Goal: Check status: Check status

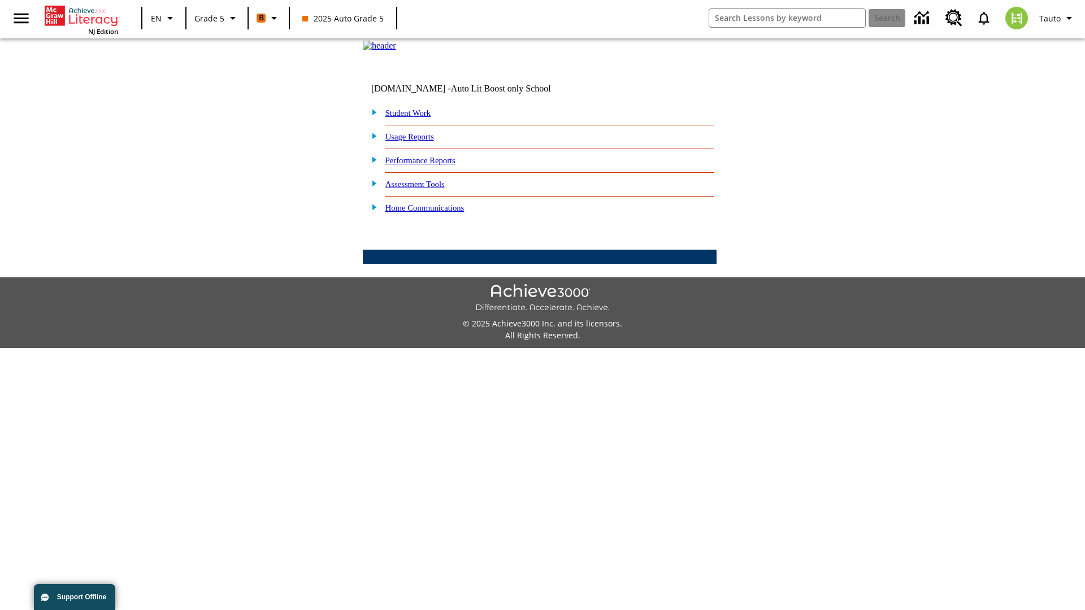
click at [415, 118] on link "Student Work" at bounding box center [407, 113] width 45 height 9
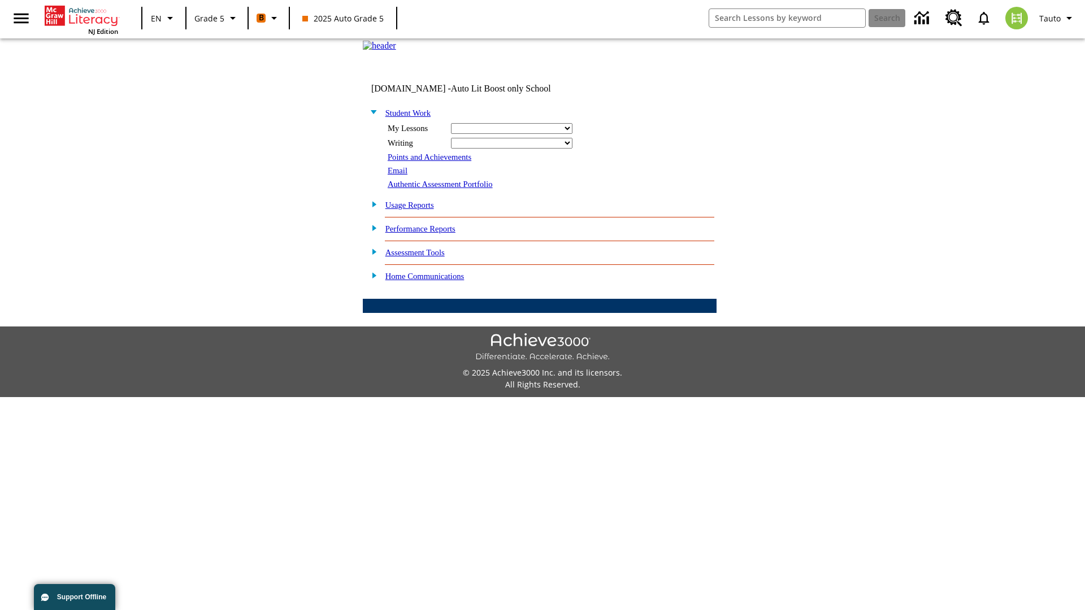
select select "/options/reports/?report_id=12&atype=4&section=2"
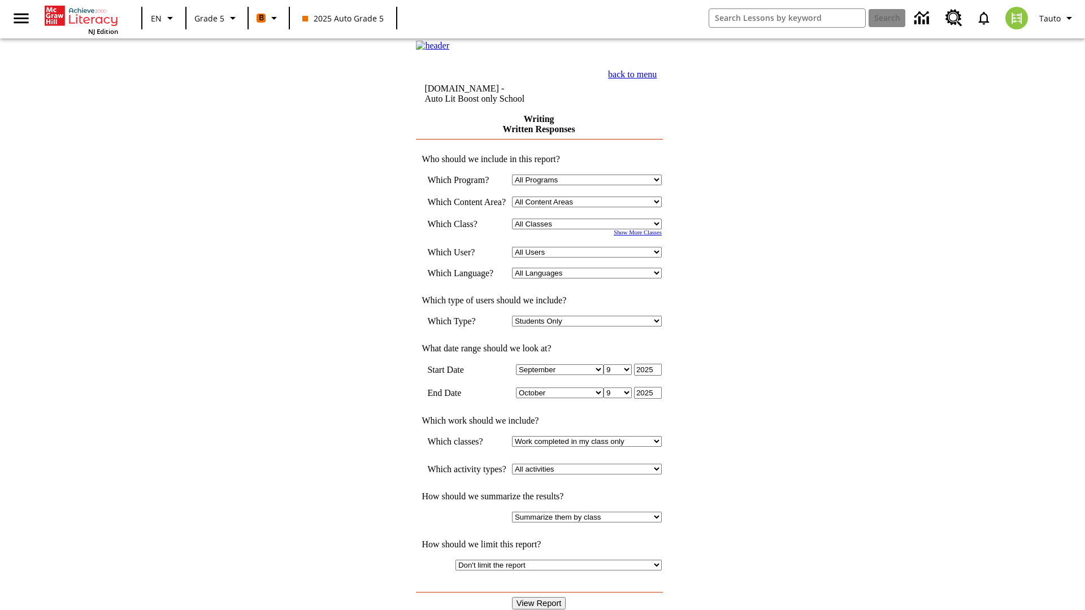
click at [591, 229] on select "Select a Class: All Classes 2025 Auto Grade 5 OL 2025 Auto Grade 6" at bounding box center [587, 224] width 150 height 11
select select "11133131"
click at [591, 258] on select "All Users Cat, Sautoen Cat, Sautoes Cat1, Sautoss Donotlogin, Sautoen Twoschool…" at bounding box center [587, 252] width 150 height 11
select select "21437107"
click at [540, 597] on input "View Report" at bounding box center [539, 603] width 54 height 12
